Goal: Task Accomplishment & Management: Manage account settings

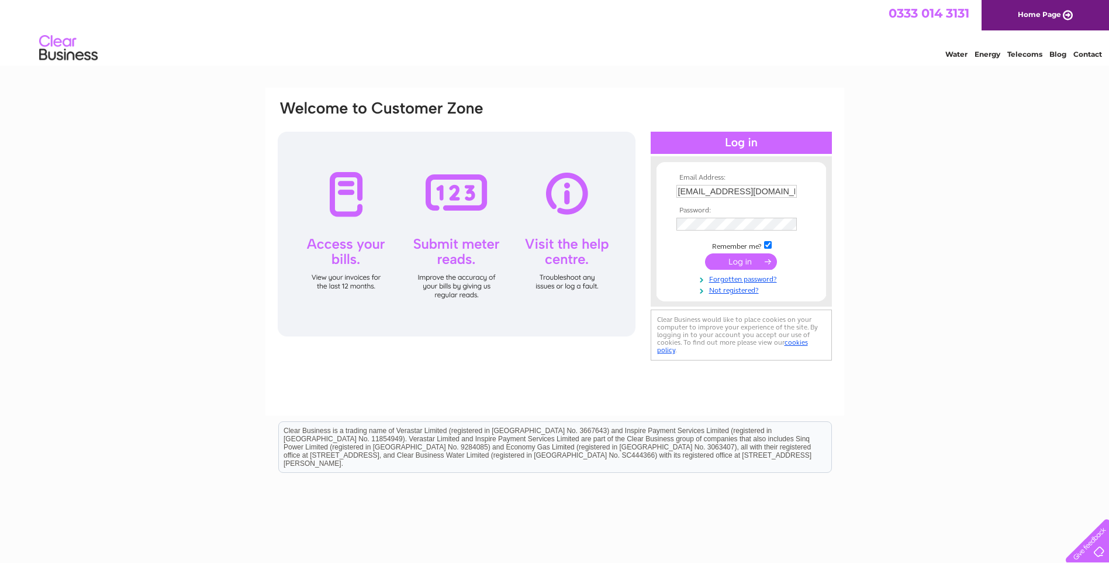
click at [905, 315] on div "Email Address: enquiries@kirkintillochfootclinic.co.uk Password:" at bounding box center [554, 351] width 1109 height 527
click at [731, 264] on input "submit" at bounding box center [741, 261] width 72 height 16
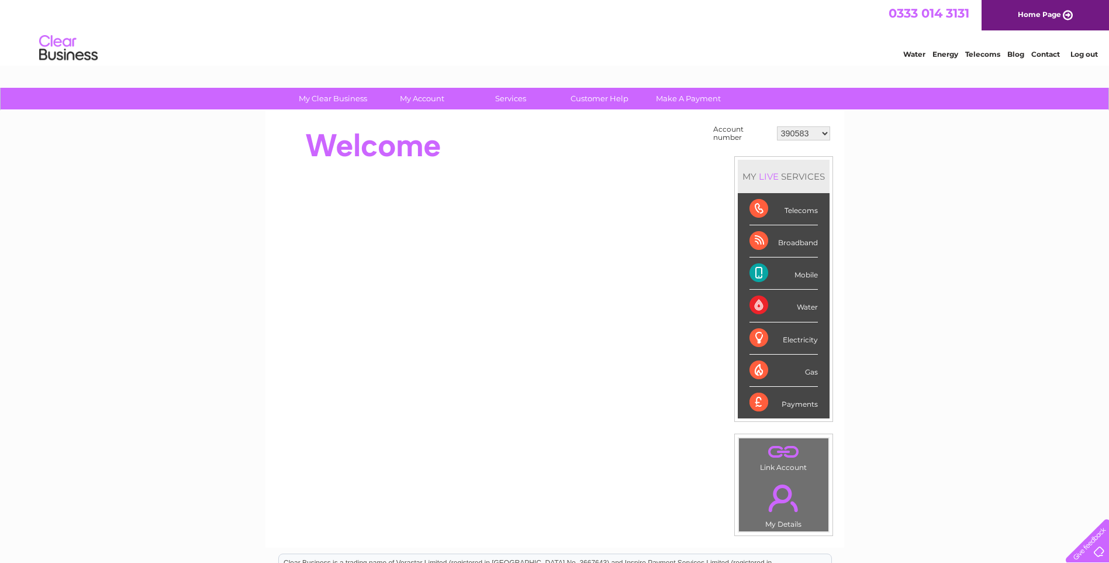
click at [823, 133] on select "390583 439207 2031908 30300482 30305122" at bounding box center [803, 133] width 53 height 14
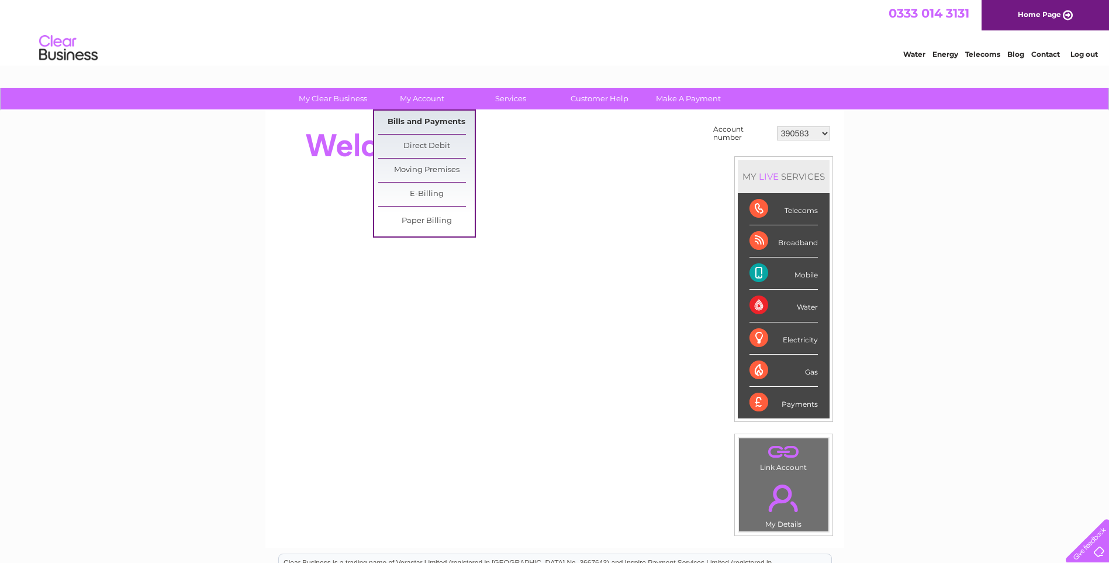
click at [415, 123] on link "Bills and Payments" at bounding box center [426, 122] width 96 height 23
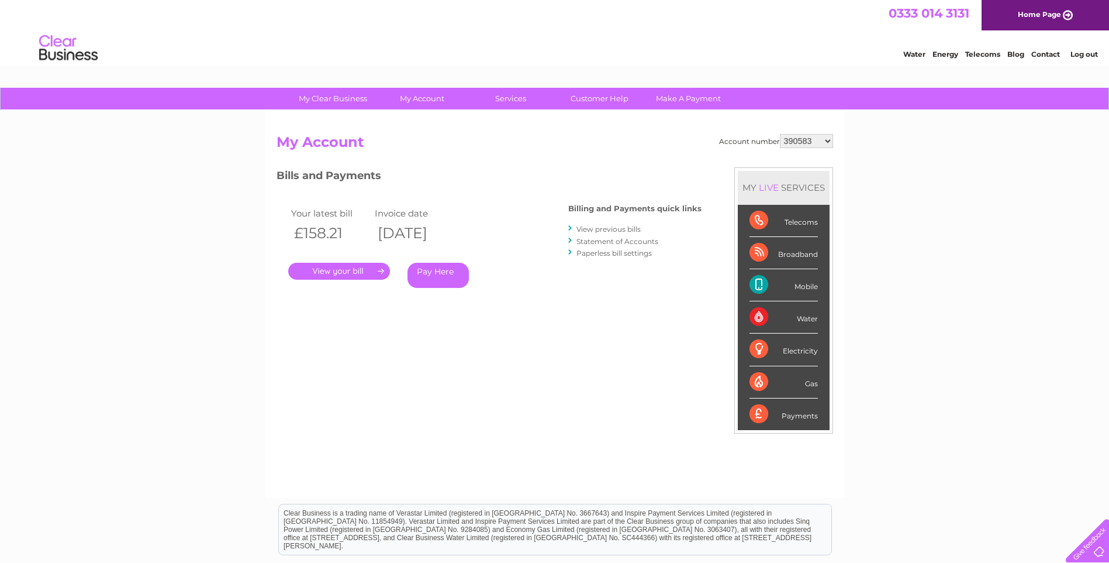
drag, startPoint x: 830, startPoint y: 137, endPoint x: 823, endPoint y: 147, distance: 12.2
click at [830, 137] on select "390583 439207 2031908 30300482 30305122" at bounding box center [806, 141] width 53 height 14
select select "439207"
click at [780, 134] on select "390583 439207 2031908 30300482 30305122" at bounding box center [806, 141] width 53 height 14
click at [825, 139] on select "390583 439207 2031908 30300482 30305122" at bounding box center [806, 141] width 53 height 14
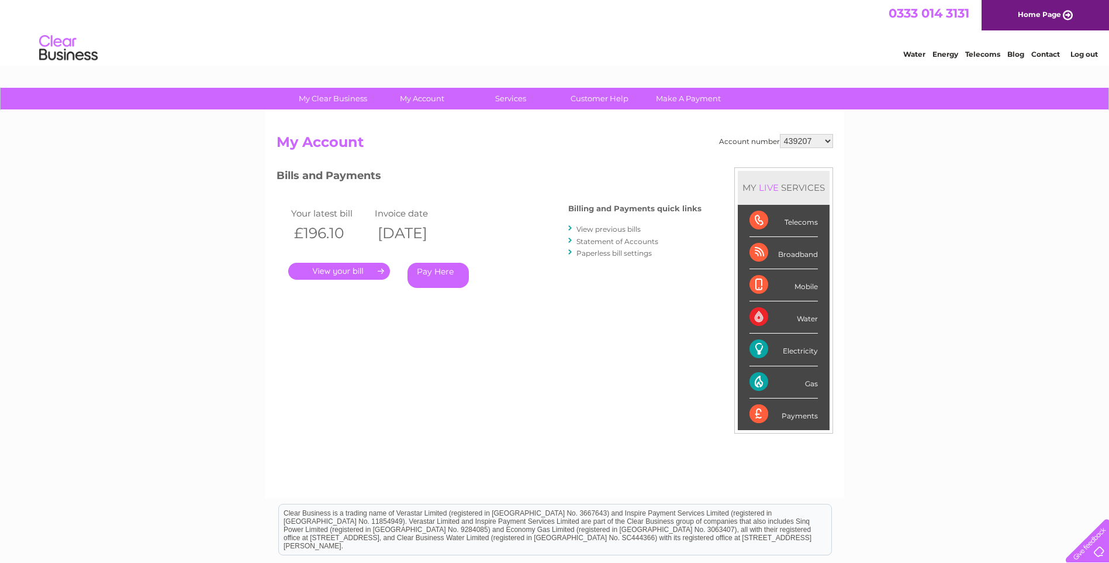
select select "2031908"
click at [780, 134] on select "390583 439207 2031908 30300482 30305122" at bounding box center [806, 141] width 53 height 14
drag, startPoint x: 828, startPoint y: 141, endPoint x: 827, endPoint y: 150, distance: 8.8
click at [828, 141] on select "390583 439207 2031908 30300482 30305122" at bounding box center [806, 141] width 53 height 14
select select "30300482"
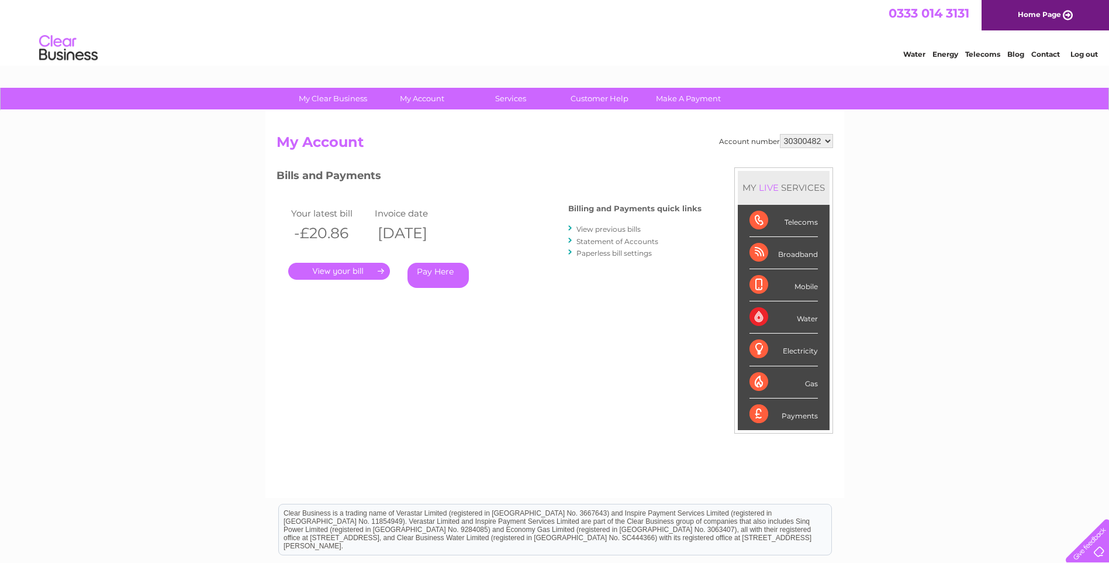
click at [780, 134] on select "390583 439207 2031908 30300482 30305122" at bounding box center [806, 141] width 53 height 14
click at [828, 142] on select "390583 439207 2031908 30300482 30305122" at bounding box center [806, 141] width 53 height 14
click at [827, 142] on select "390583 439207 2031908 30300482 30305122" at bounding box center [806, 141] width 53 height 14
select select "30305122"
click at [780, 134] on select "390583 439207 2031908 30300482 30305122" at bounding box center [806, 141] width 53 height 14
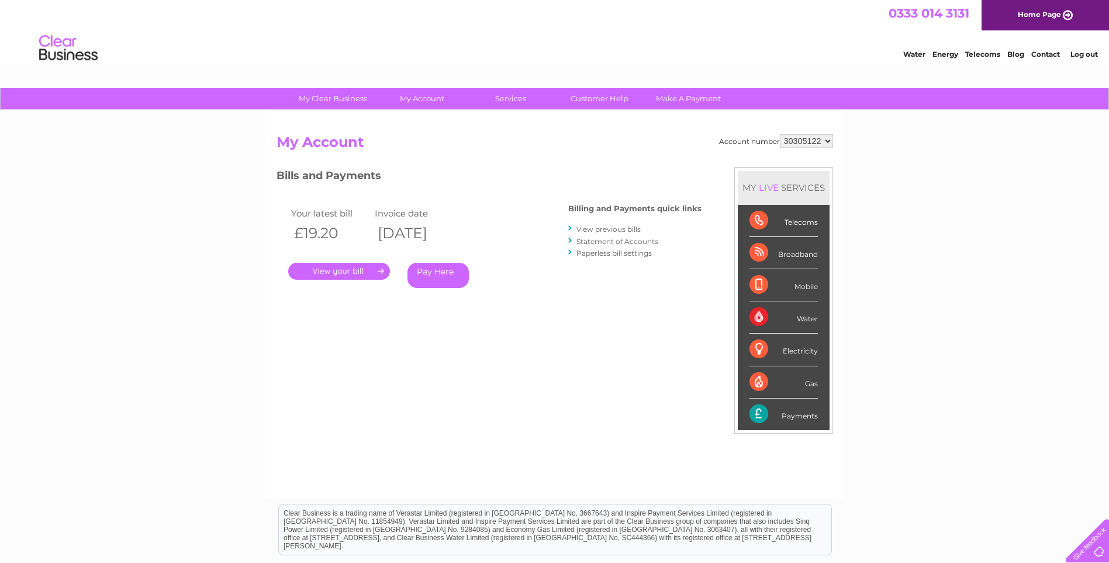
click at [363, 271] on link "." at bounding box center [339, 271] width 102 height 17
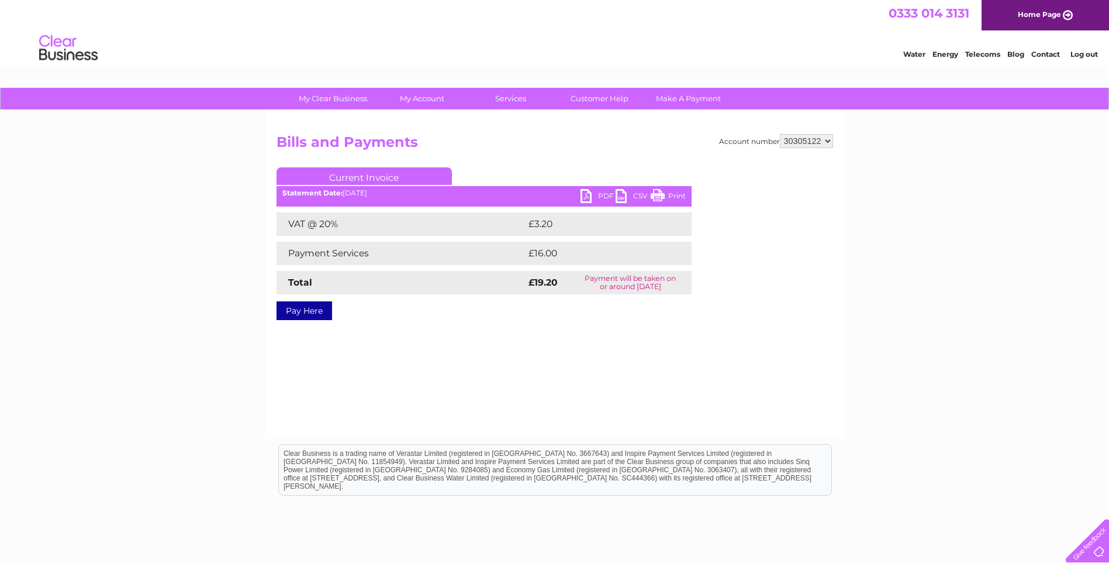
click at [668, 195] on link "Print" at bounding box center [668, 197] width 35 height 17
click at [1088, 56] on link "Log out" at bounding box center [1084, 54] width 27 height 9
